Goal: Information Seeking & Learning: Learn about a topic

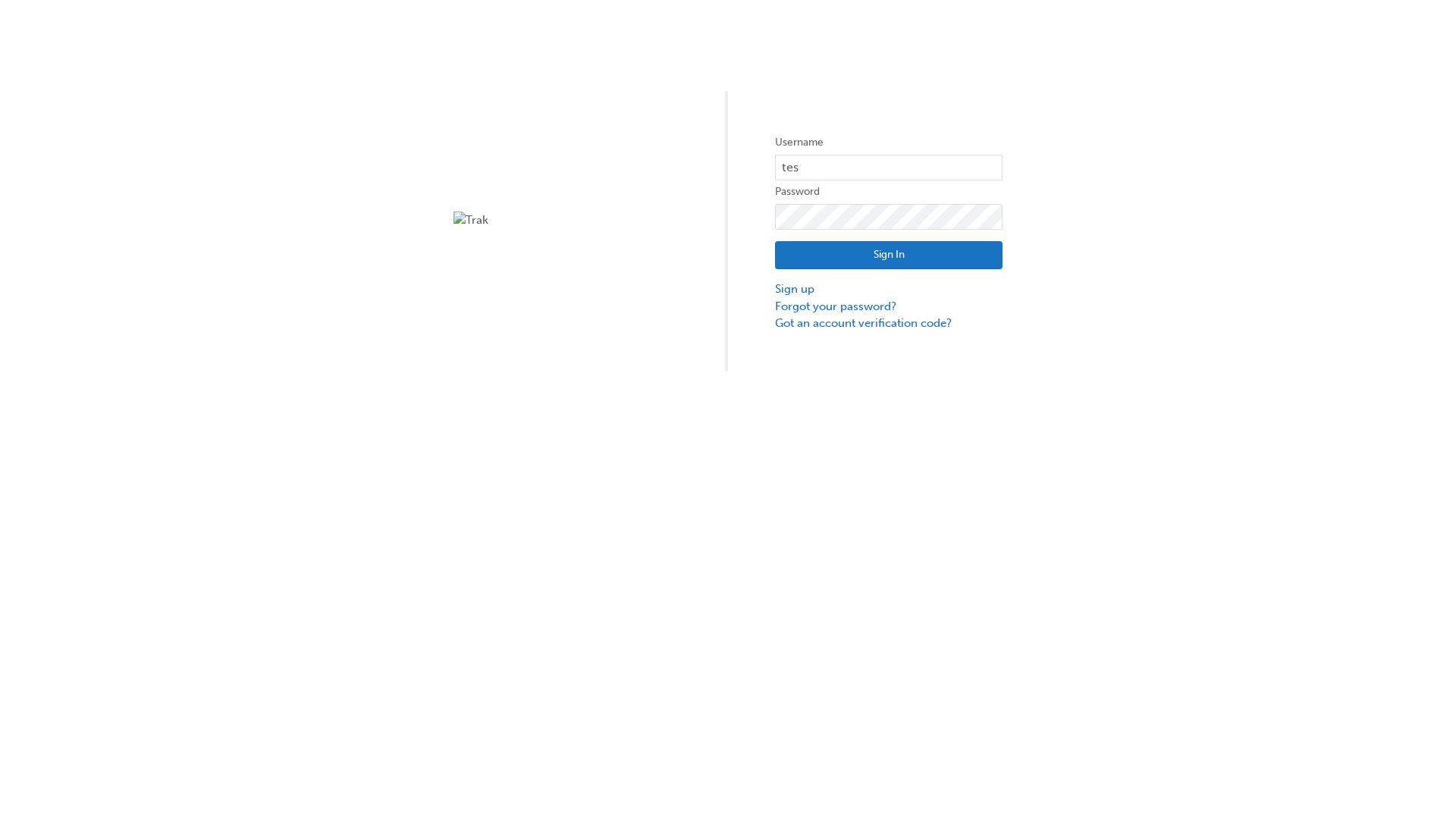
type input "test.e2e.user14"
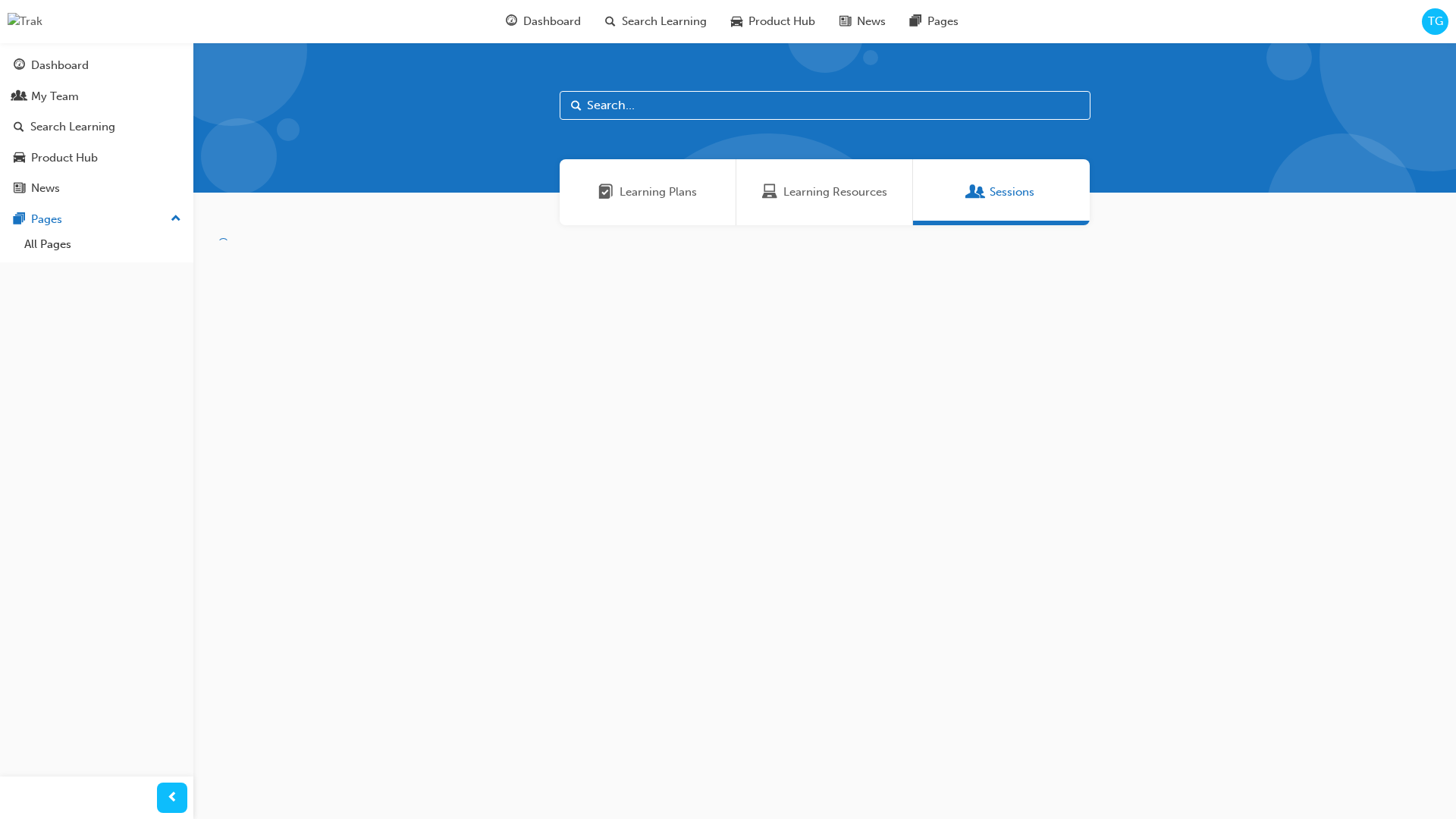
scroll to position [49, 0]
